Goal: Navigation & Orientation: Understand site structure

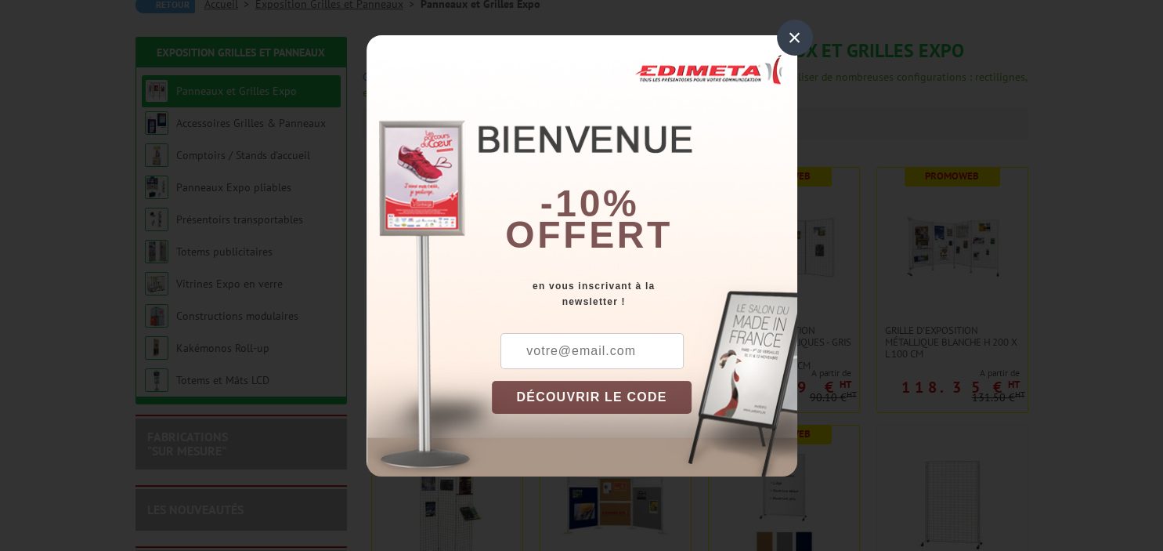
scroll to position [165, 0]
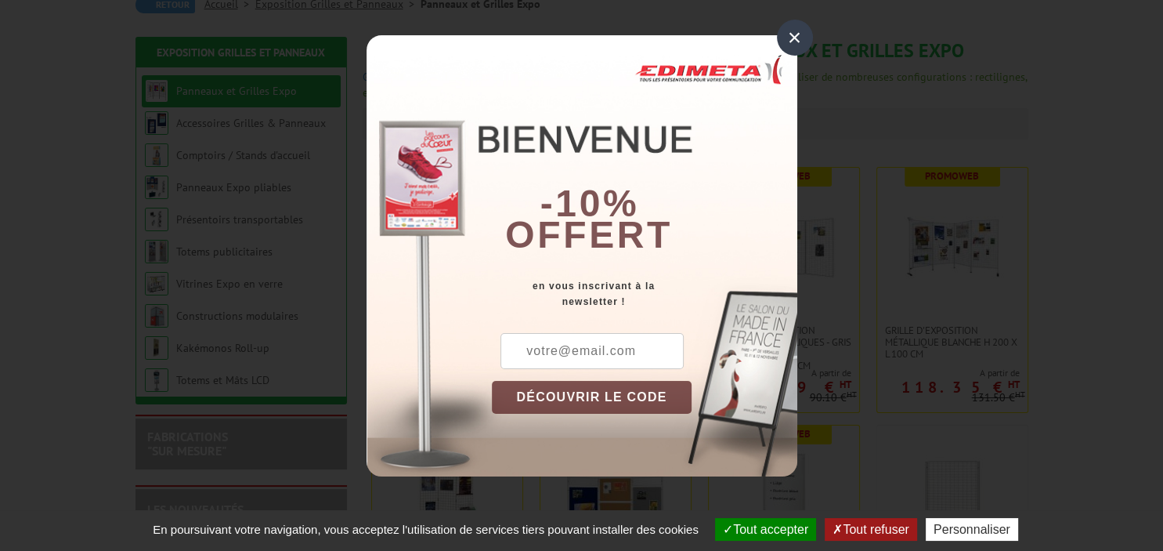
click at [794, 34] on div "×" at bounding box center [795, 38] width 36 height 36
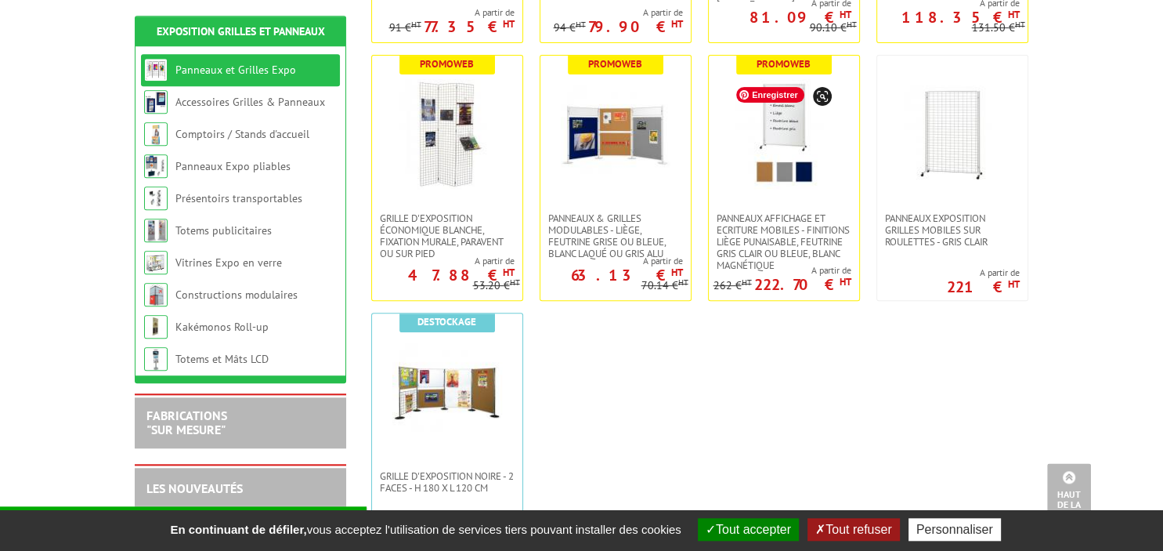
scroll to position [661, 0]
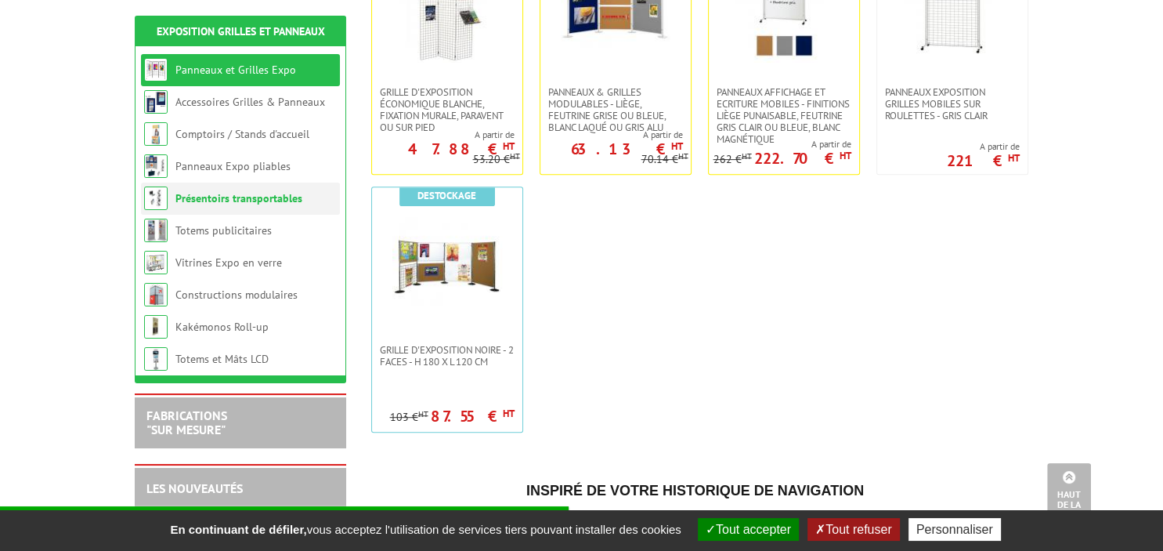
click at [244, 197] on link "Présentoirs transportables" at bounding box center [238, 198] width 127 height 14
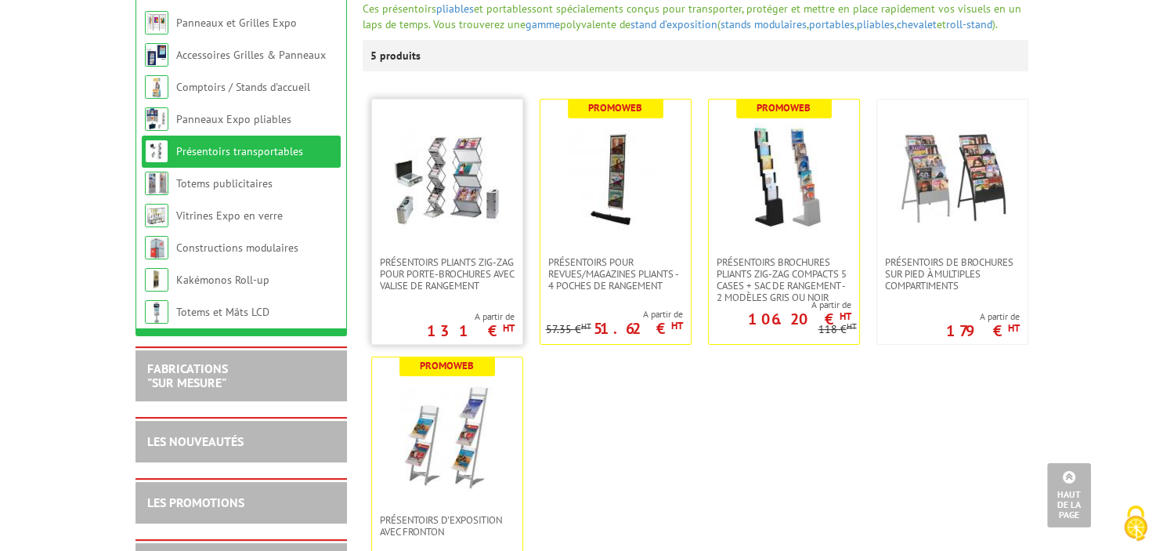
scroll to position [165, 0]
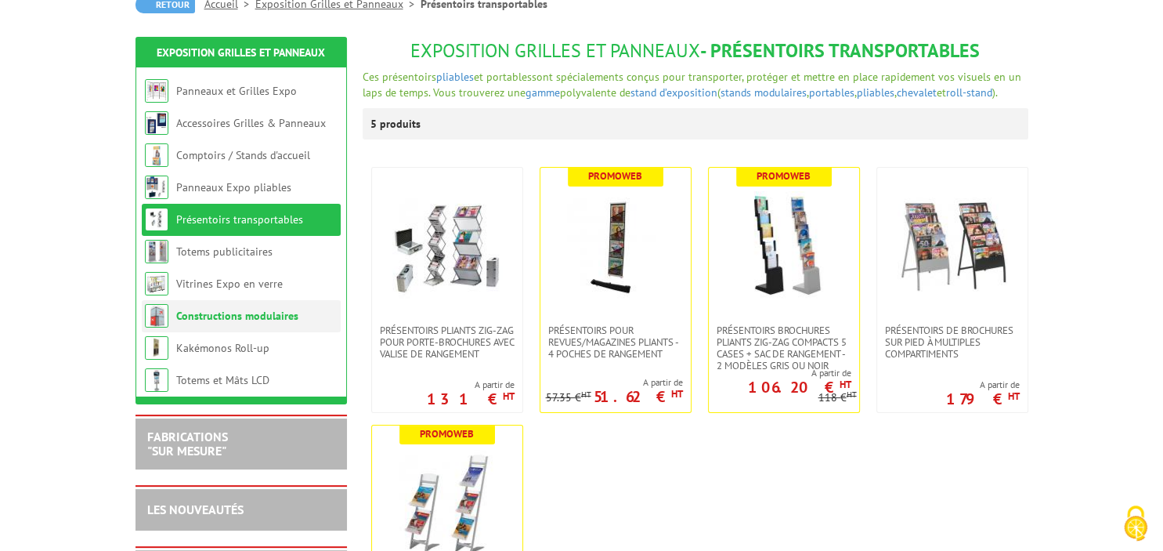
click at [265, 316] on link "Constructions modulaires" at bounding box center [237, 316] width 122 height 14
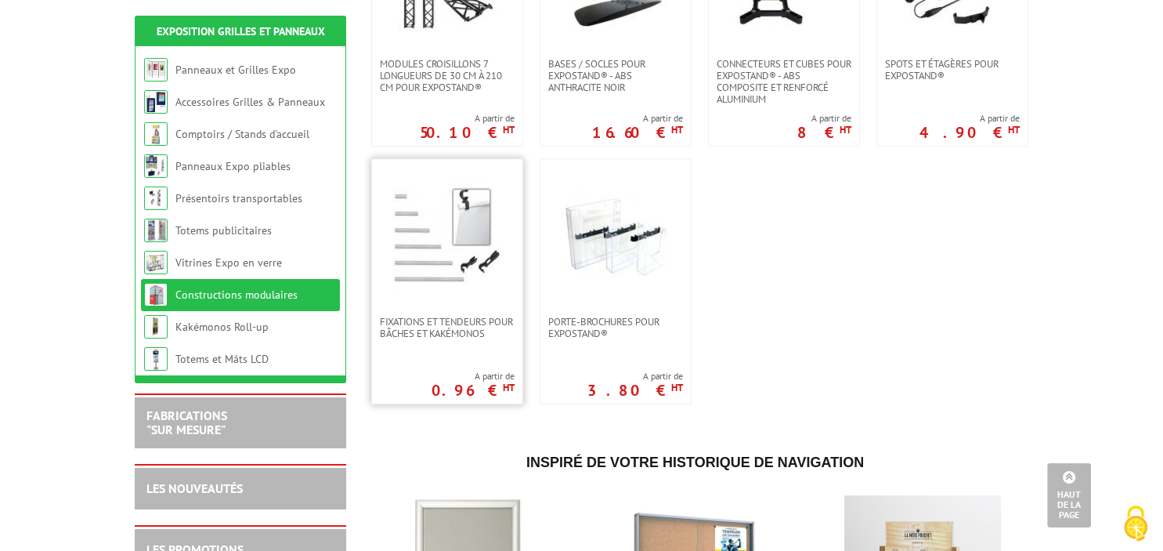
scroll to position [704, 0]
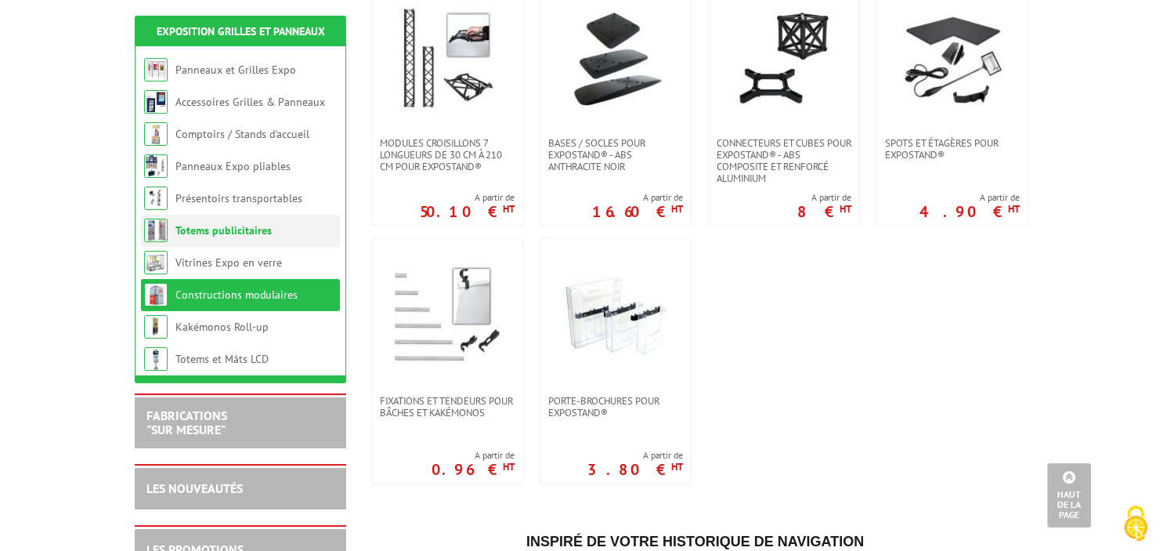
click at [221, 234] on link "Totems publicitaires" at bounding box center [223, 230] width 96 height 14
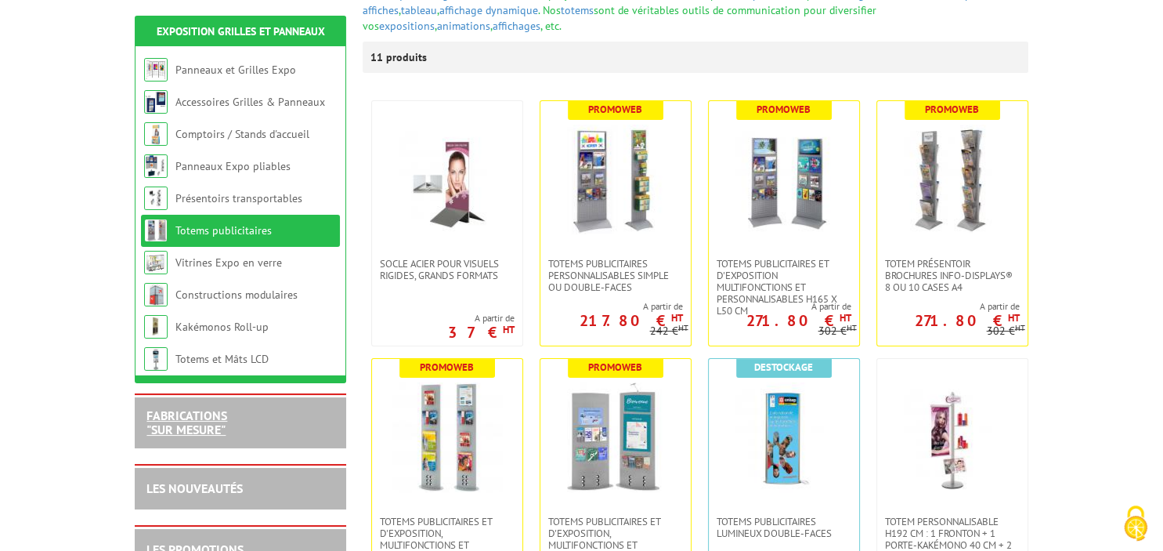
scroll to position [331, 0]
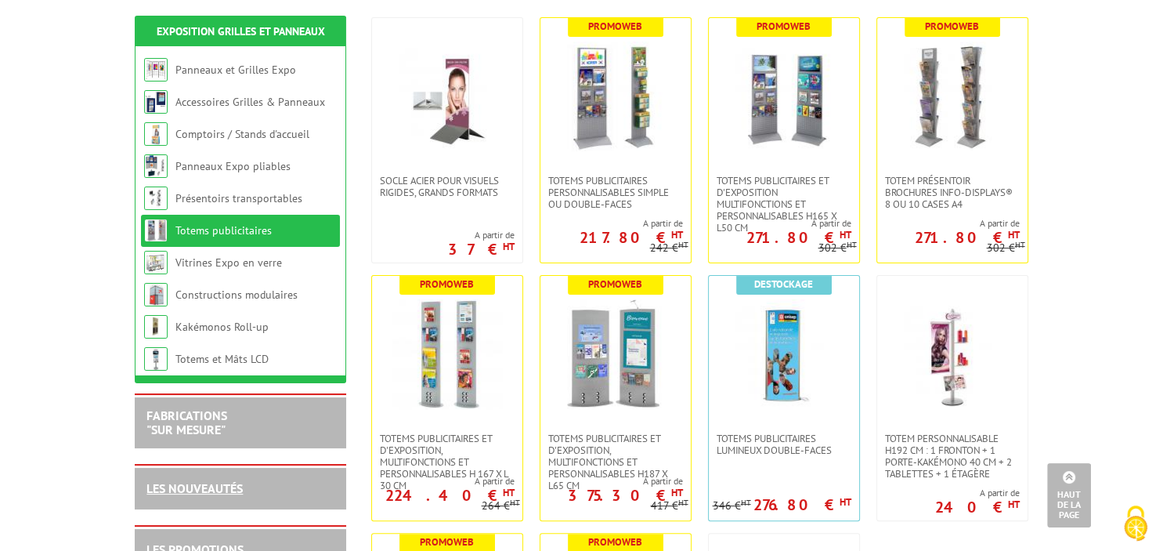
click at [190, 484] on link "LES NOUVEAUTÉS" at bounding box center [194, 488] width 96 height 16
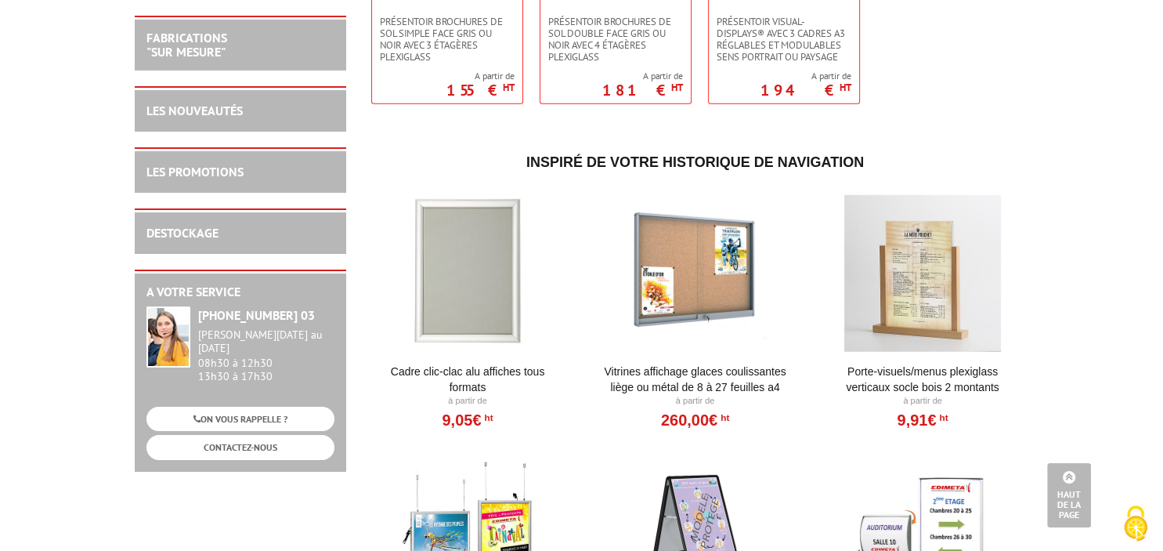
scroll to position [4301, 0]
